Goal: Communication & Community: Share content

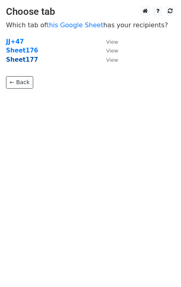
click at [25, 62] on strong "Sheet177" at bounding box center [22, 59] width 32 height 7
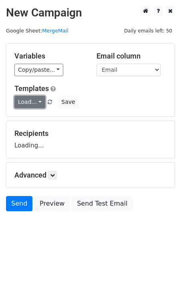
click at [33, 106] on link "Load..." at bounding box center [29, 102] width 31 height 12
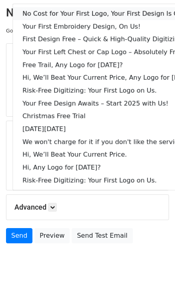
click at [75, 14] on link "No Cost for Your First Logo, Your First Design Is On Us!" at bounding box center [109, 13] width 193 height 13
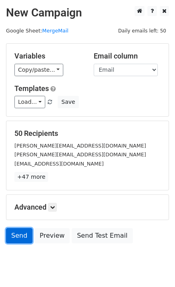
click at [20, 241] on link "Send" at bounding box center [19, 235] width 26 height 15
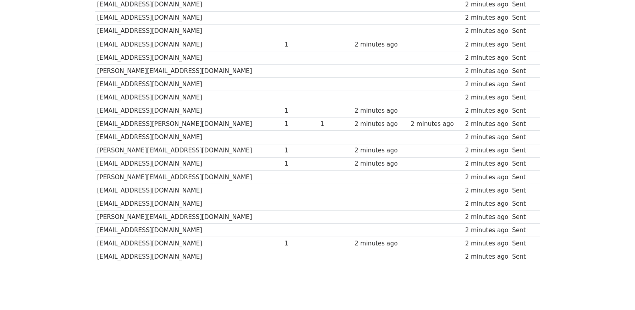
scroll to position [558, 0]
